Goal: Transaction & Acquisition: Book appointment/travel/reservation

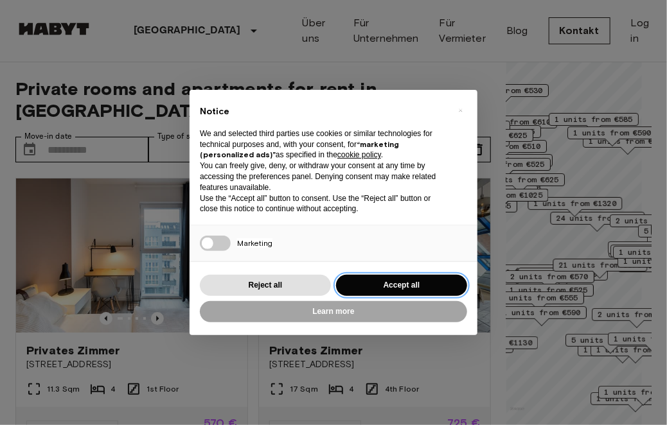
click at [421, 286] on button "Accept all" at bounding box center [401, 285] width 131 height 21
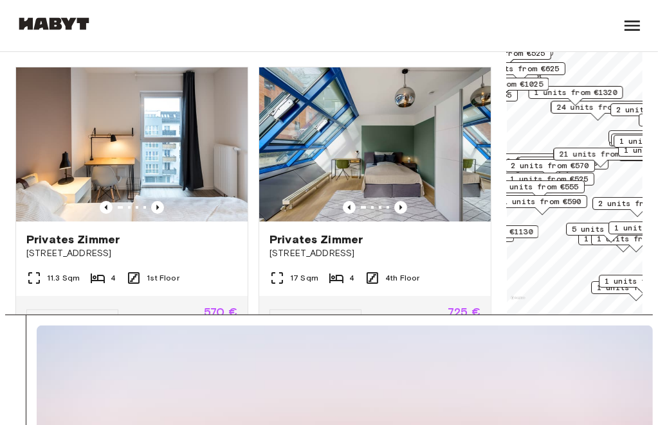
scroll to position [103, 0]
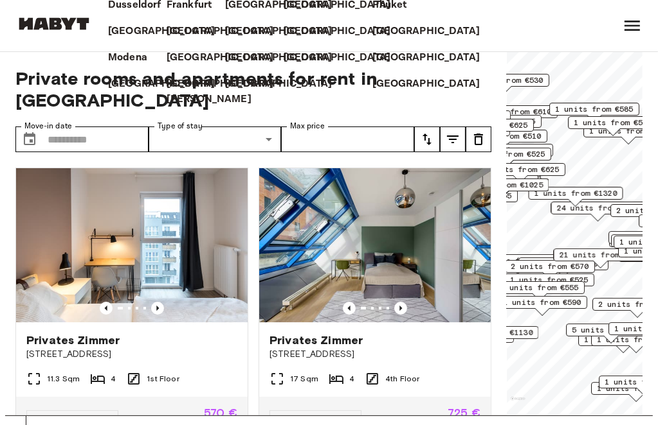
drag, startPoint x: 107, startPoint y: 136, endPoint x: 114, endPoint y: 93, distance: 43.6
click at [114, 93] on div "[GEOGRAPHIC_DATA] [GEOGRAPHIC_DATA] [GEOGRAPHIC_DATA] [GEOGRAPHIC_DATA] [GEOGRA…" at bounding box center [341, 26] width 529 height 246
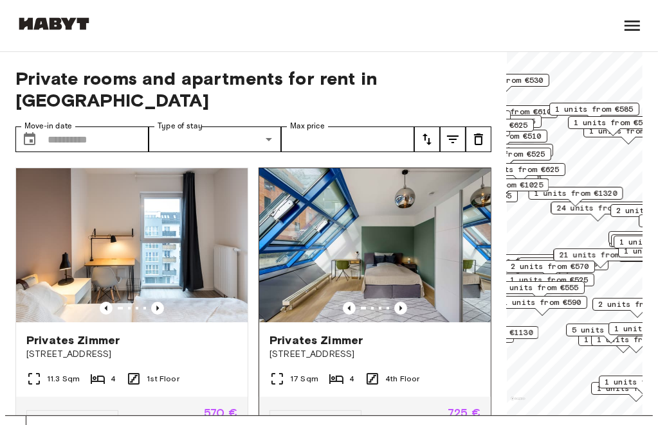
drag, startPoint x: 393, startPoint y: 293, endPoint x: 348, endPoint y: 219, distance: 86.5
click at [348, 219] on img at bounding box center [374, 245] width 231 height 154
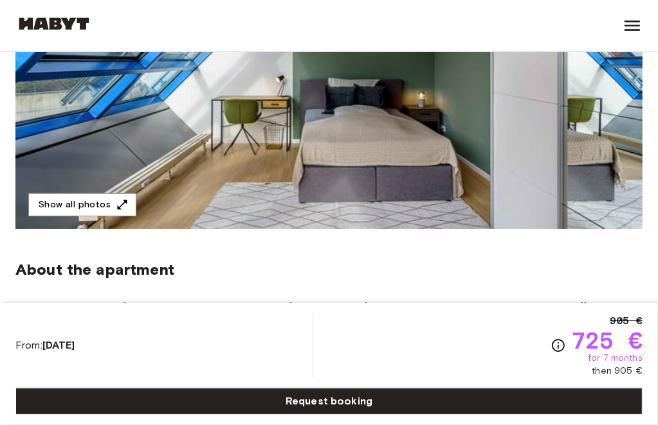
scroll to position [283, 0]
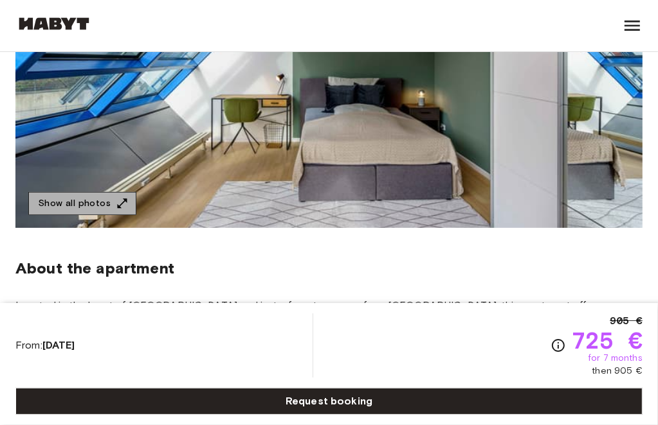
click at [118, 208] on icon "button" at bounding box center [123, 204] width 10 height 10
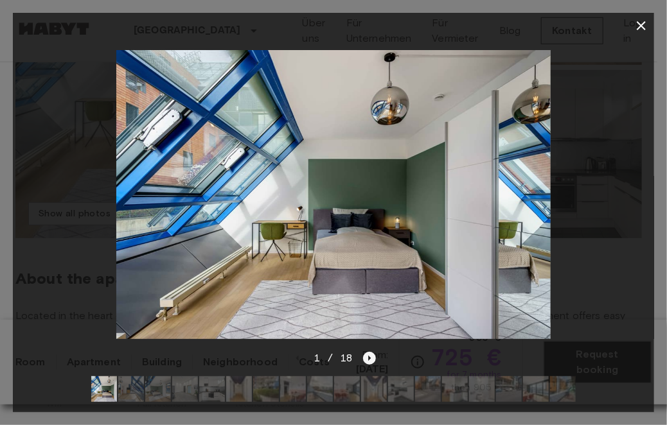
click at [366, 352] on icon "Next image" at bounding box center [369, 358] width 13 height 13
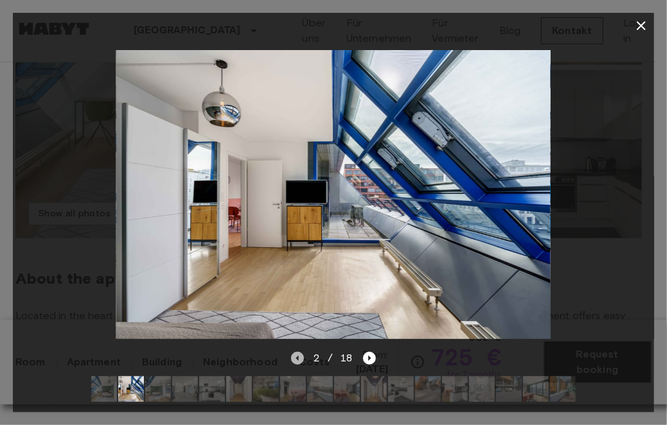
drag, startPoint x: 368, startPoint y: 350, endPoint x: 297, endPoint y: 348, distance: 70.7
click at [297, 352] on icon "Previous image" at bounding box center [297, 358] width 13 height 13
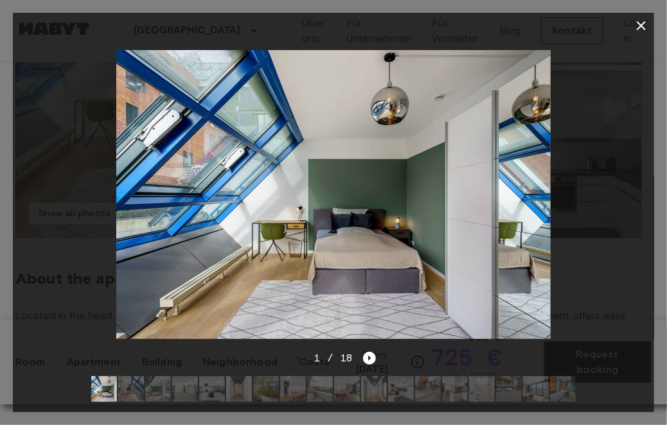
drag, startPoint x: 297, startPoint y: 348, endPoint x: 211, endPoint y: 304, distance: 96.6
drag, startPoint x: 211, startPoint y: 304, endPoint x: 421, endPoint y: 91, distance: 299.0
click at [421, 91] on img at bounding box center [333, 195] width 434 height 290
click at [647, 19] on icon "button" at bounding box center [641, 25] width 15 height 15
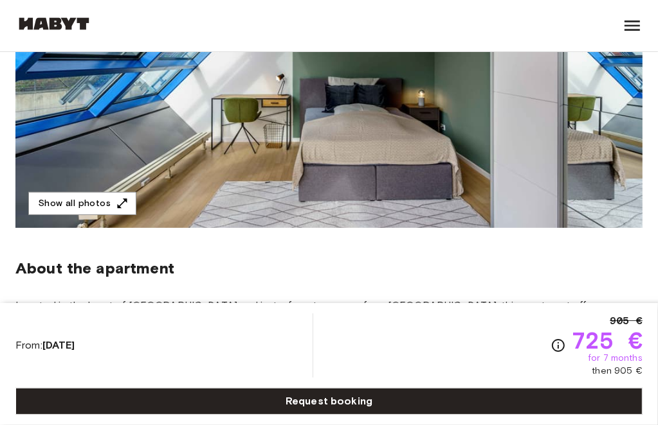
drag, startPoint x: 445, startPoint y: 34, endPoint x: 437, endPoint y: 28, distance: 10.0
drag, startPoint x: 437, startPoint y: 28, endPoint x: 343, endPoint y: 167, distance: 168.1
click at [0, 0] on img at bounding box center [0, 0] width 0 height 0
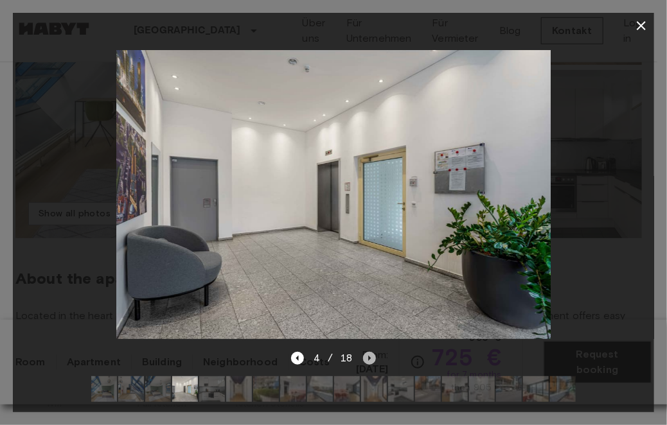
click at [373, 352] on icon "Next image" at bounding box center [369, 358] width 13 height 13
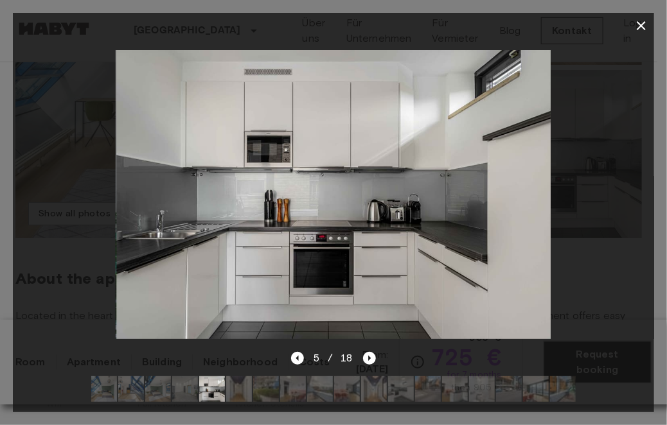
drag, startPoint x: 372, startPoint y: 347, endPoint x: 291, endPoint y: 359, distance: 82.4
click at [291, 366] on div at bounding box center [333, 389] width 505 height 46
click at [641, 29] on icon "button" at bounding box center [641, 25] width 15 height 15
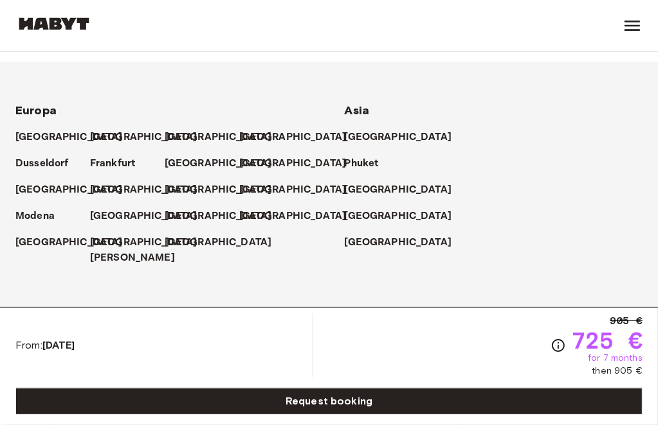
scroll to position [0, 0]
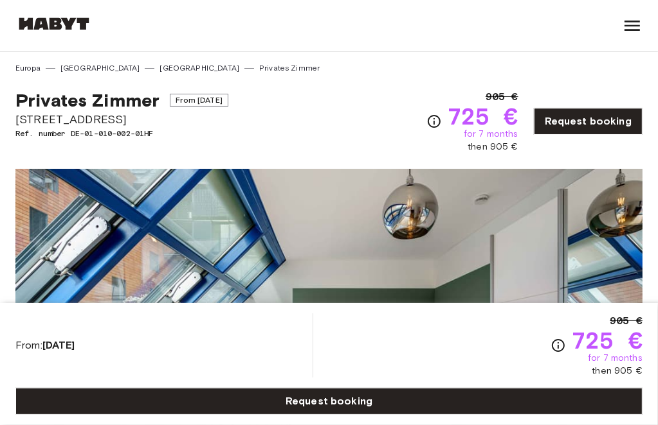
click at [0, 0] on link "Apartment" at bounding box center [0, 0] width 0 height 0
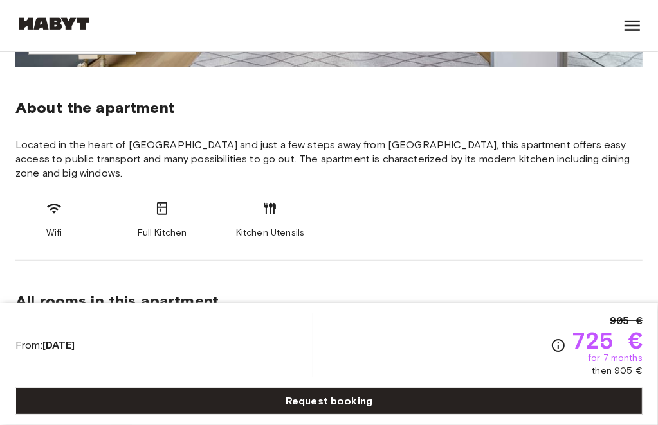
scroll to position [460, 0]
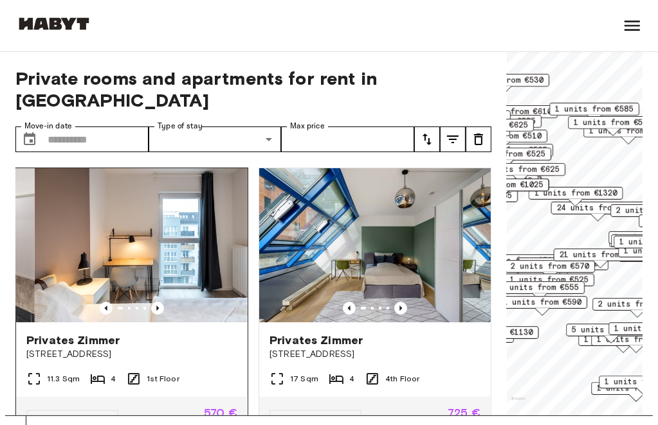
drag, startPoint x: 0, startPoint y: 0, endPoint x: 91, endPoint y: 221, distance: 239.2
click at [91, 221] on img at bounding box center [150, 245] width 231 height 154
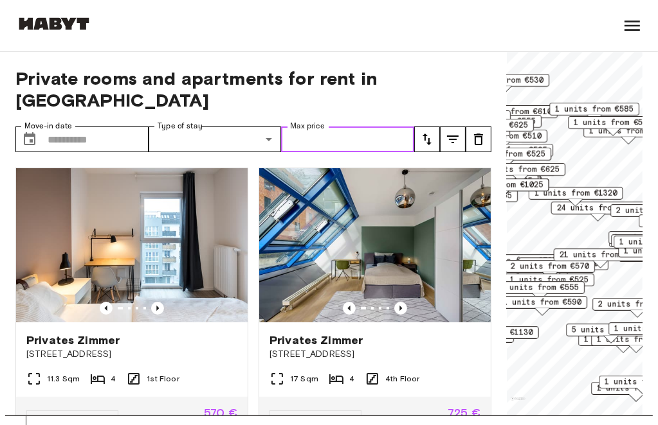
click at [394, 132] on input "Max price" at bounding box center [347, 140] width 133 height 26
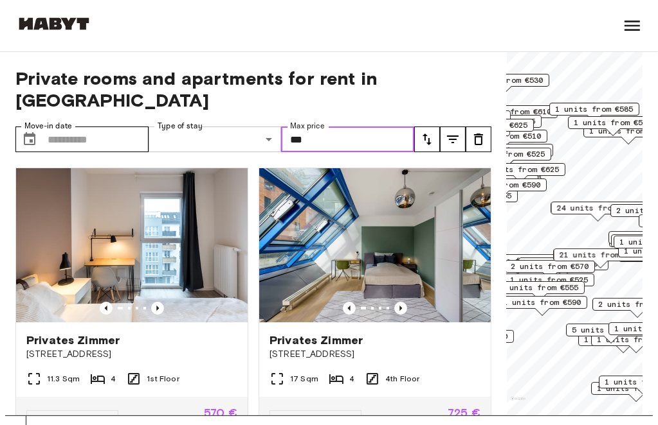
type input "***"
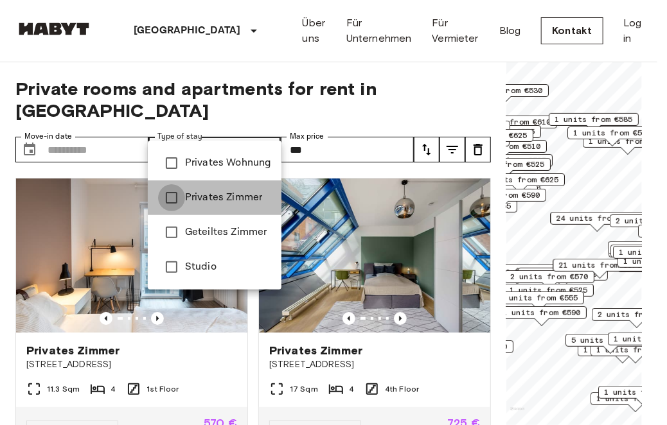
type input "**********"
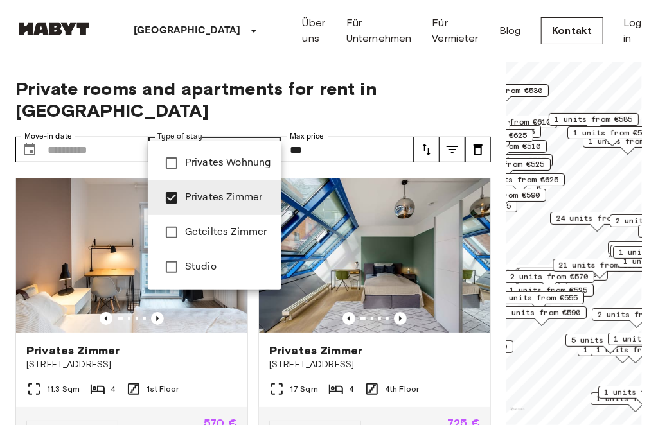
click at [95, 119] on div at bounding box center [333, 212] width 667 height 425
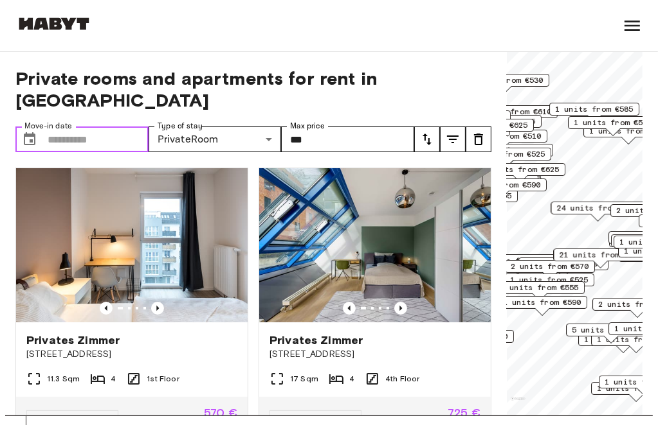
click at [103, 134] on input "Move-in date" at bounding box center [98, 140] width 101 height 26
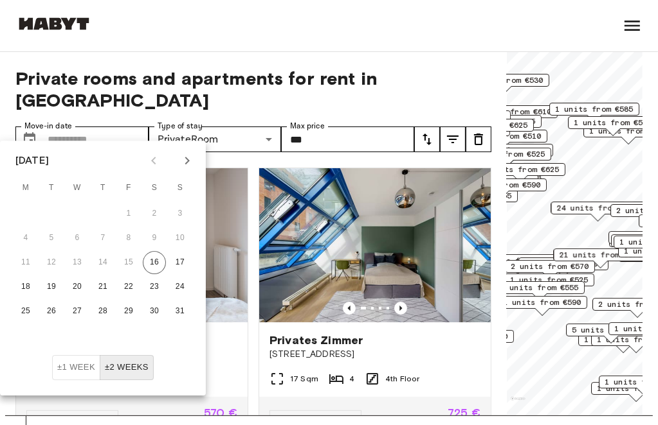
click at [186, 163] on icon "Next month" at bounding box center [187, 161] width 4 height 8
click at [153, 289] on button "27" at bounding box center [154, 287] width 23 height 23
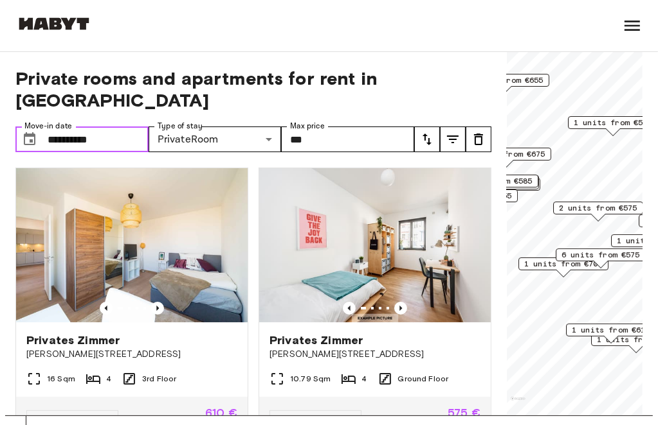
type input "**********"
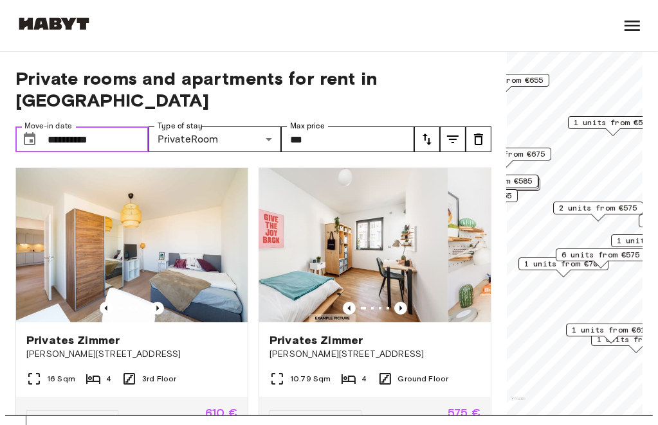
drag, startPoint x: 288, startPoint y: 253, endPoint x: 253, endPoint y: 223, distance: 46.1
click at [253, 223] on div "Privates Zimmer Klara-Franke-Straße 24-28 10.79 Sqm 4 Ground Floor Move-in from…" at bounding box center [369, 299] width 243 height 284
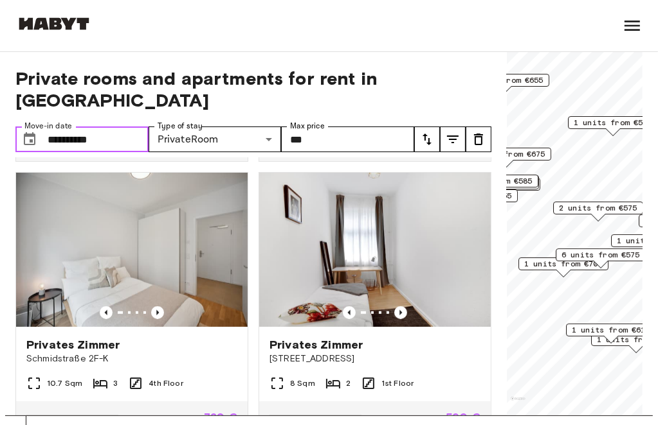
scroll to position [902, 0]
